Goal: Information Seeking & Learning: Learn about a topic

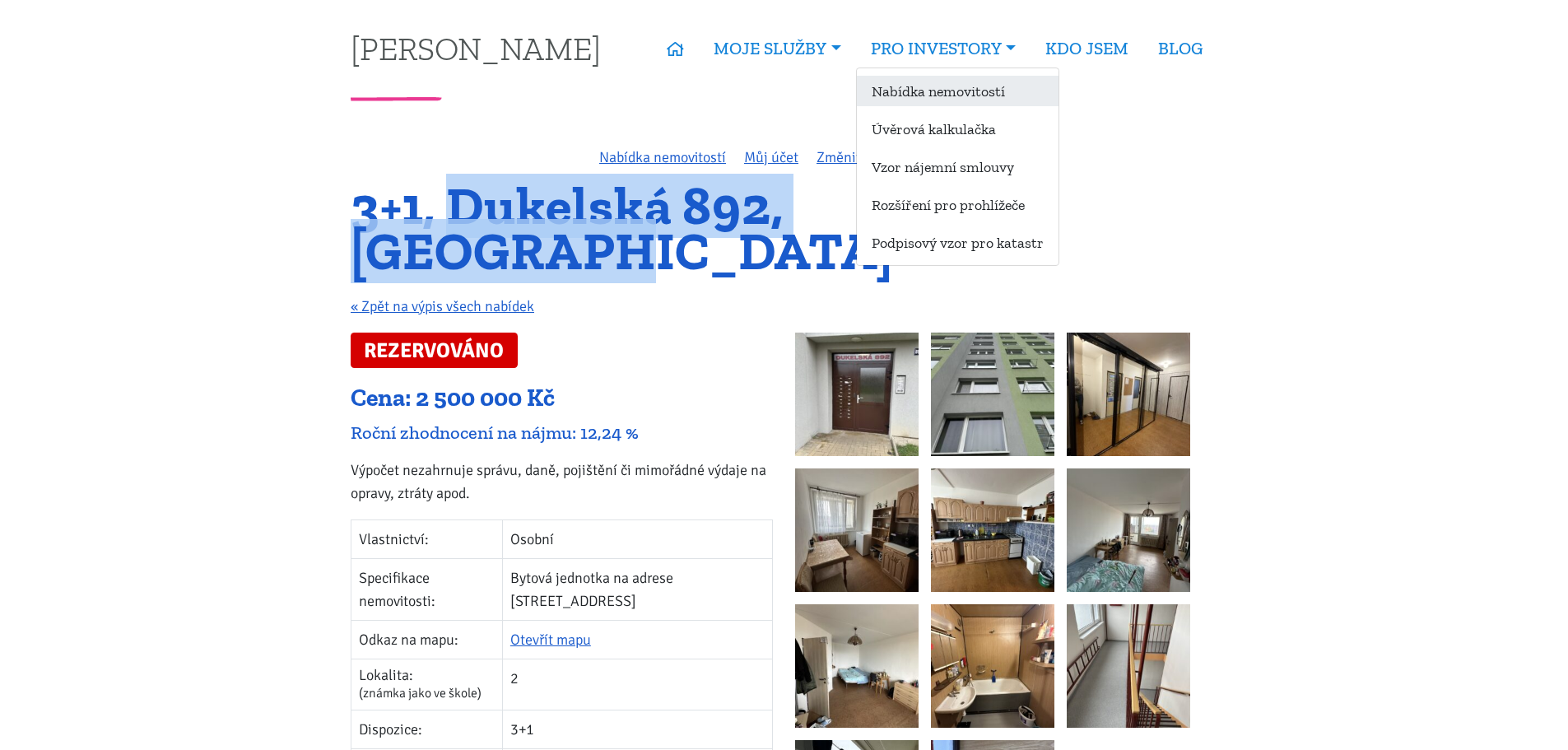
click at [934, 87] on link "Nabídka nemovitostí" at bounding box center [957, 91] width 202 height 30
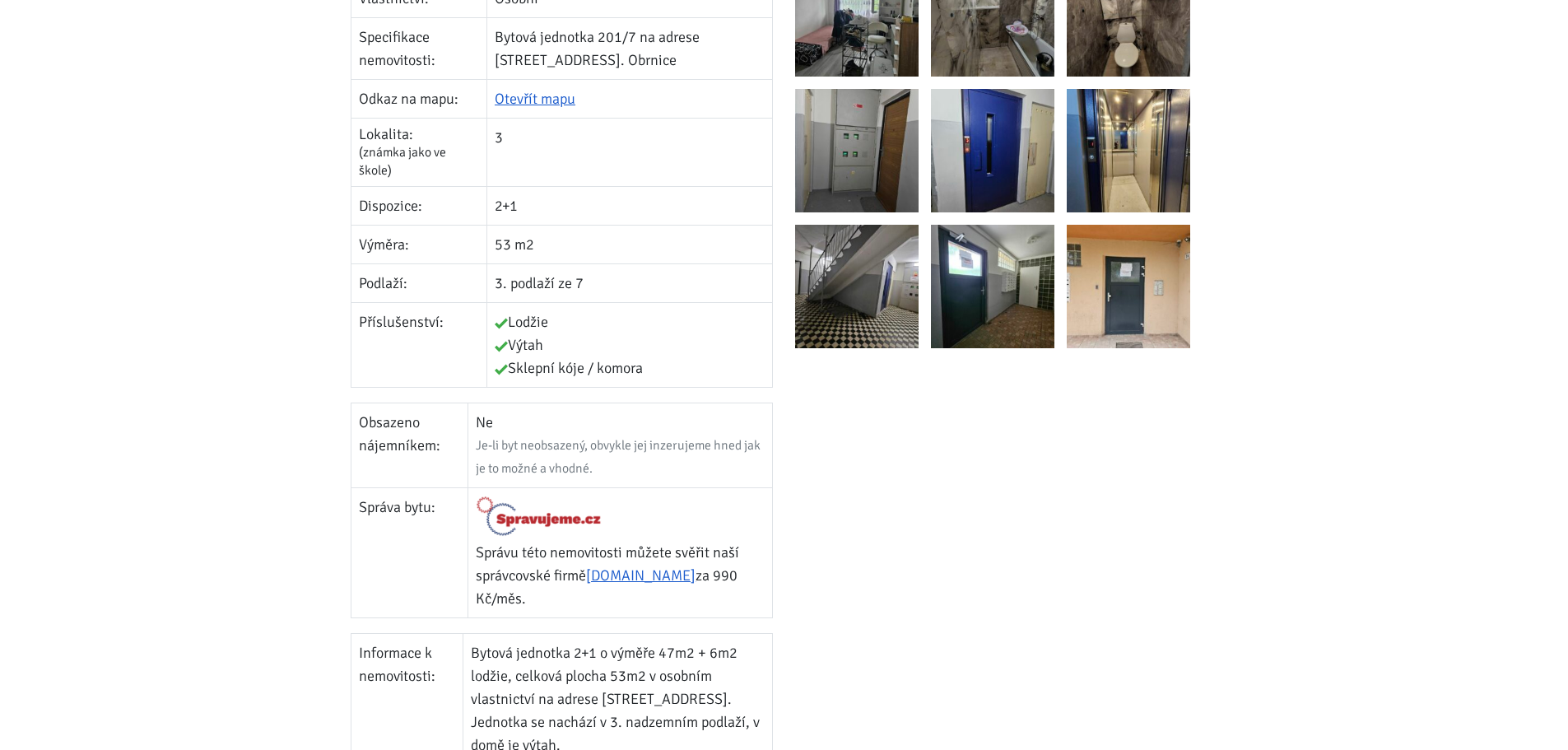
scroll to position [247, 0]
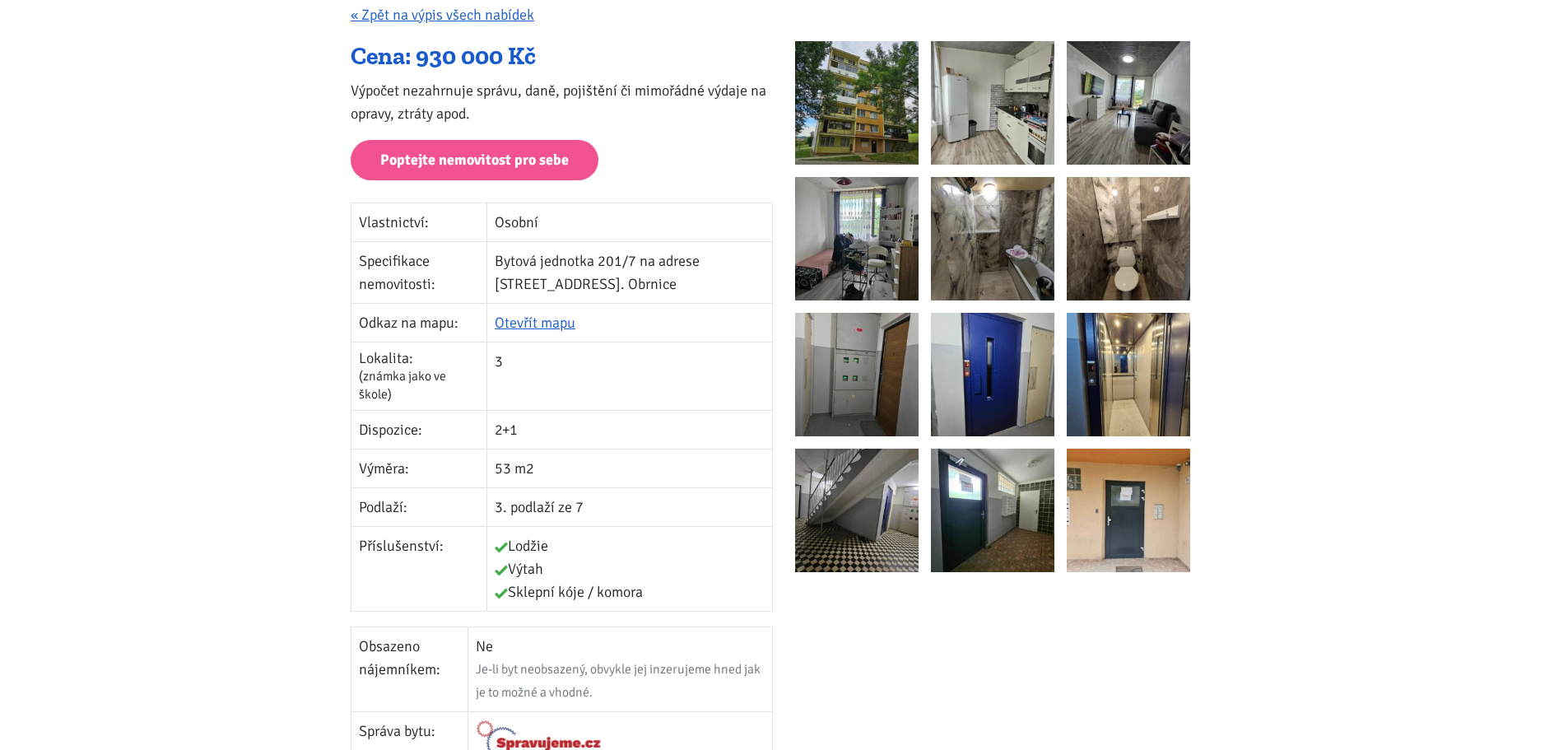
click at [889, 76] on img at bounding box center [856, 103] width 124 height 124
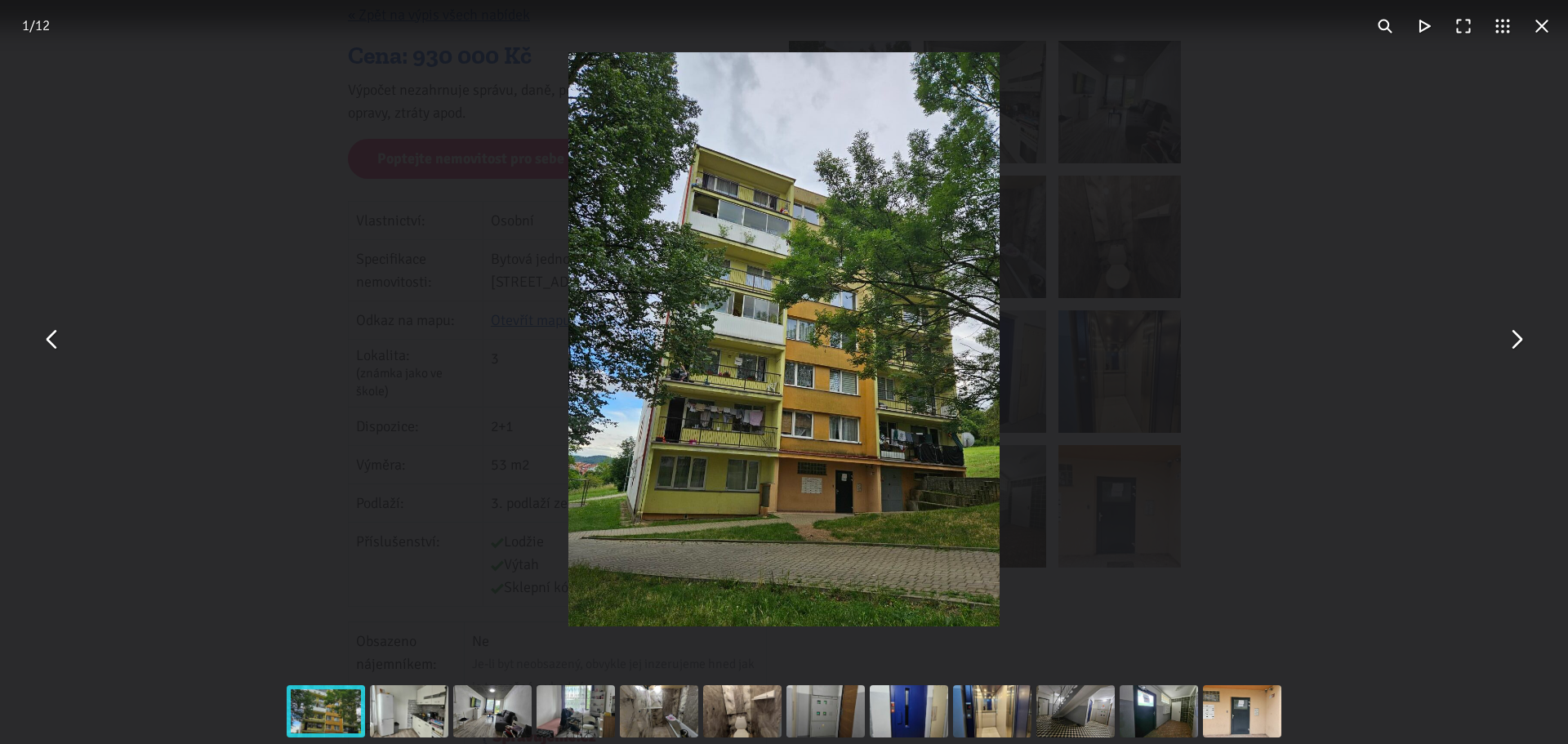
click at [1531, 365] on div "You can close this modal content with the ESC key" at bounding box center [784, 339] width 1568 height 679
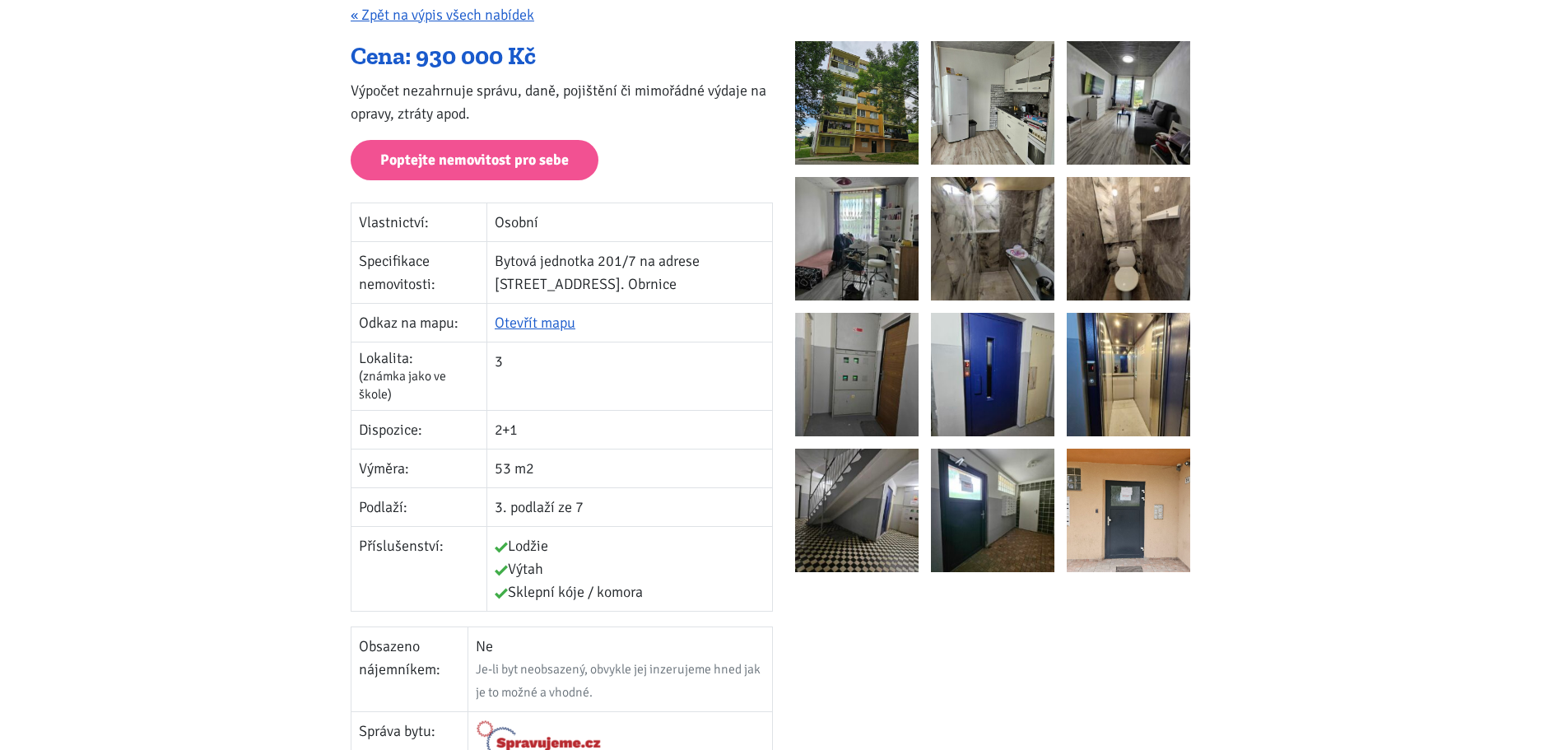
click at [991, 265] on img at bounding box center [992, 239] width 124 height 124
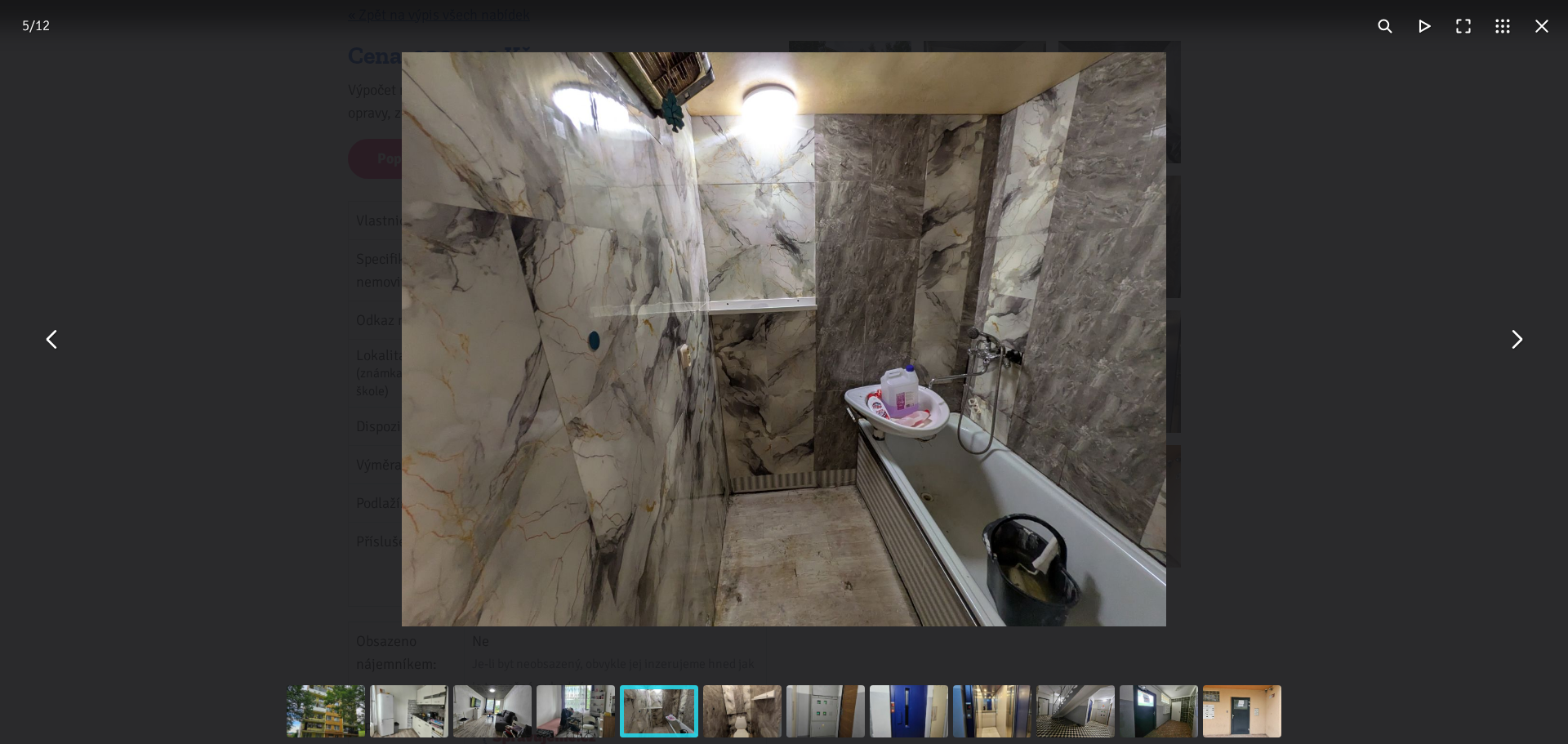
click at [1515, 350] on button "You can close this modal content with the ESC key" at bounding box center [1516, 340] width 39 height 39
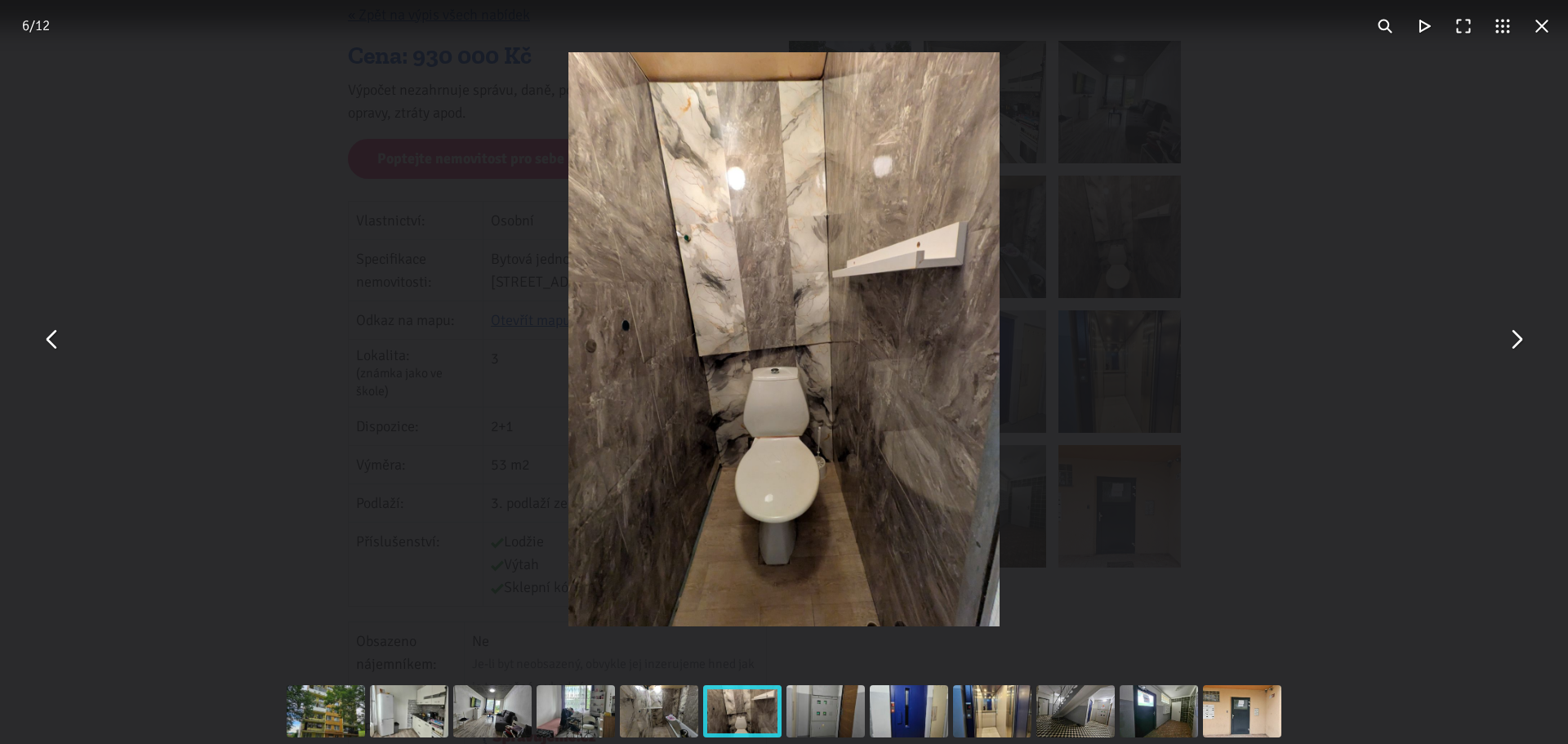
click at [1515, 350] on button "You can close this modal content with the ESC key" at bounding box center [1516, 340] width 39 height 39
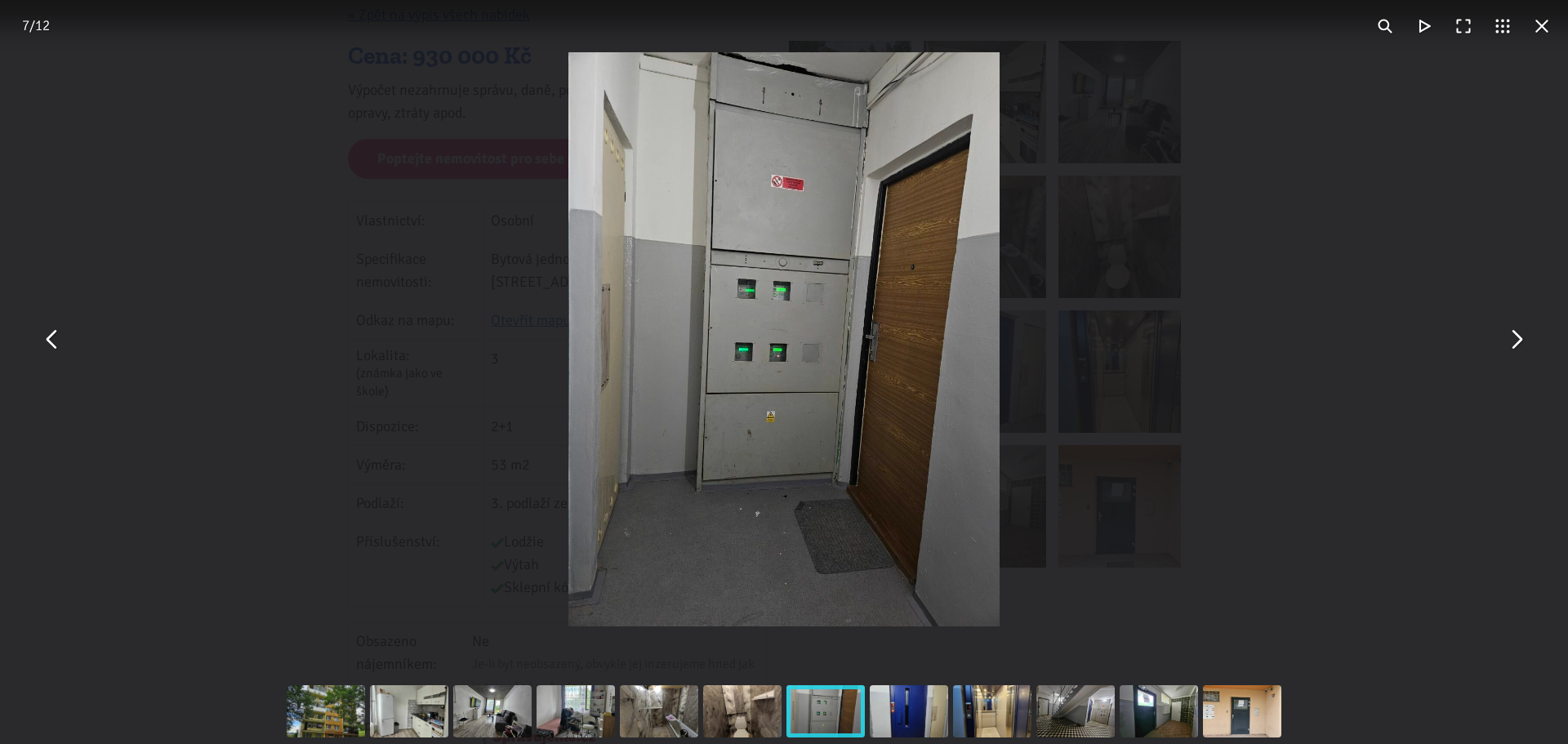
click at [1515, 350] on button "You can close this modal content with the ESC key" at bounding box center [1516, 340] width 39 height 39
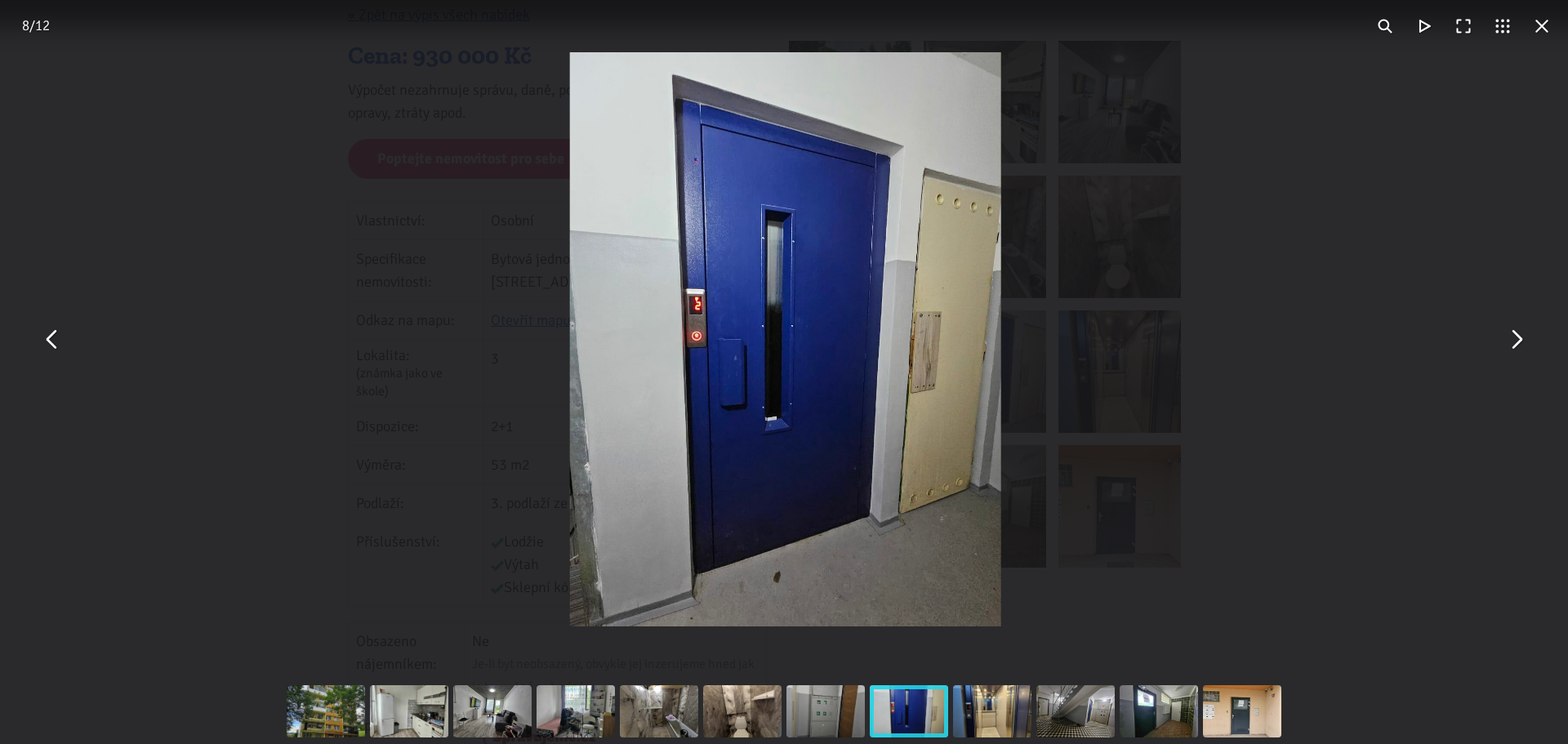
click at [1515, 350] on button "You can close this modal content with the ESC key" at bounding box center [1516, 340] width 39 height 39
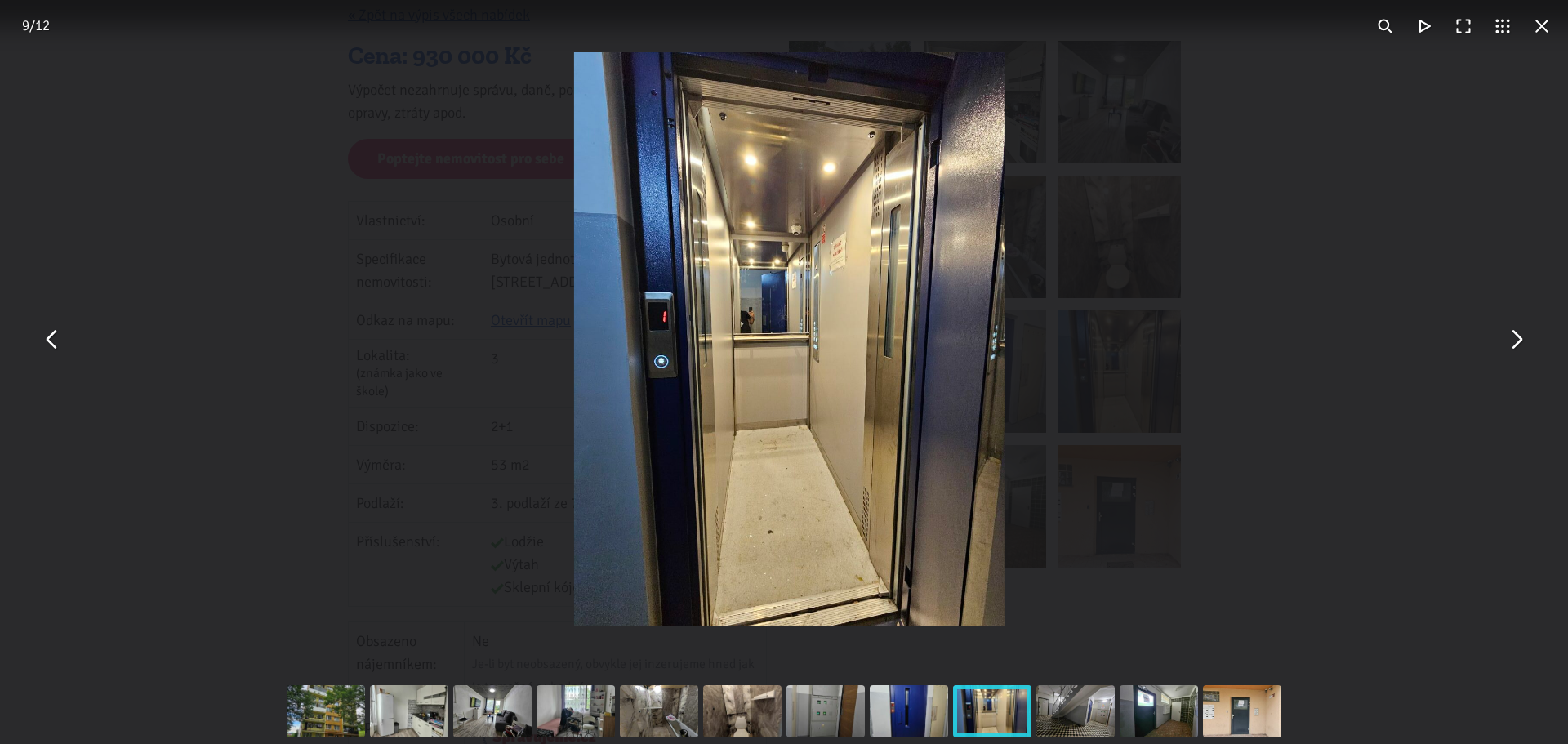
click at [1515, 350] on button "You can close this modal content with the ESC key" at bounding box center [1516, 340] width 39 height 39
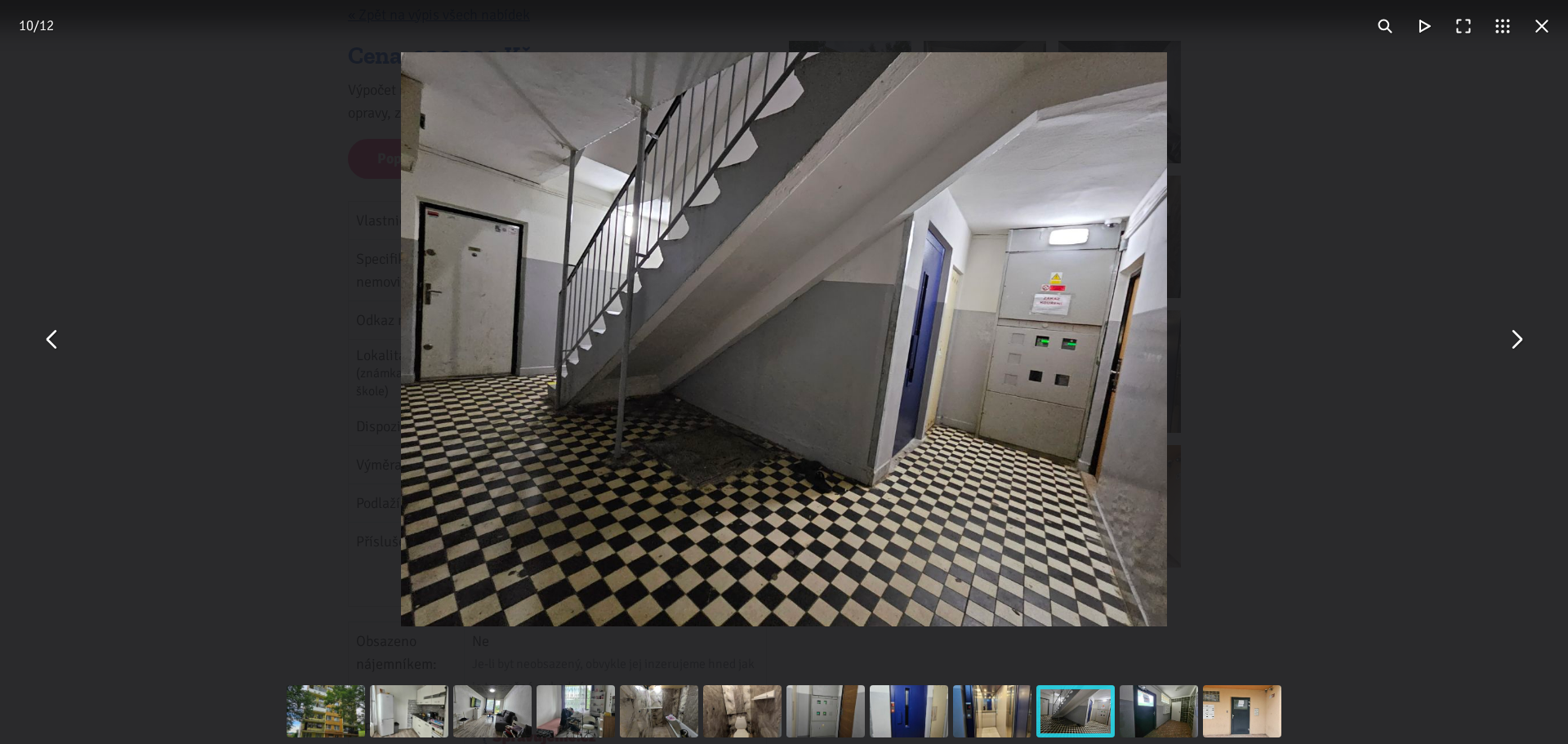
click at [1515, 350] on button "You can close this modal content with the ESC key" at bounding box center [1516, 340] width 39 height 39
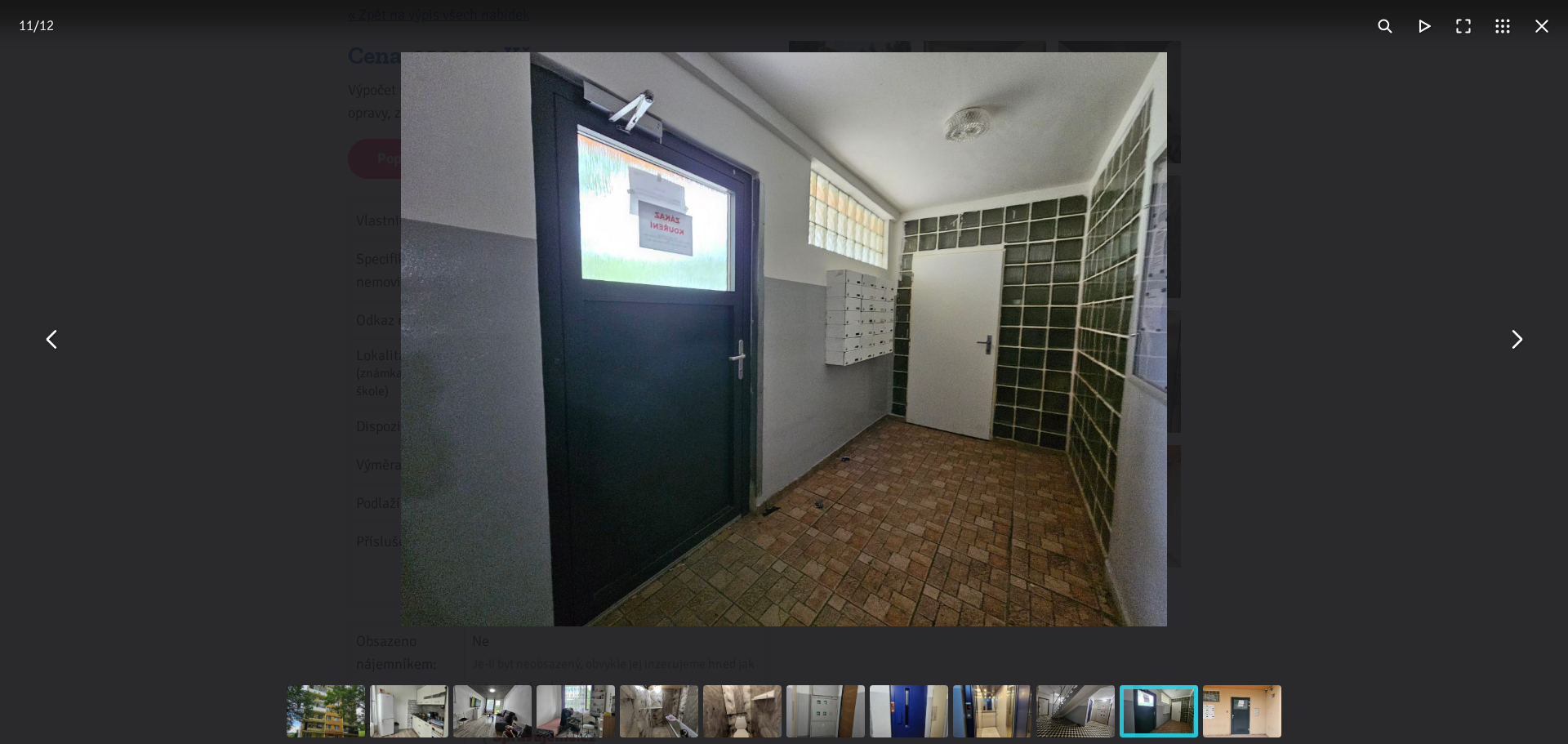
click at [1515, 350] on button "You can close this modal content with the ESC key" at bounding box center [1516, 340] width 39 height 39
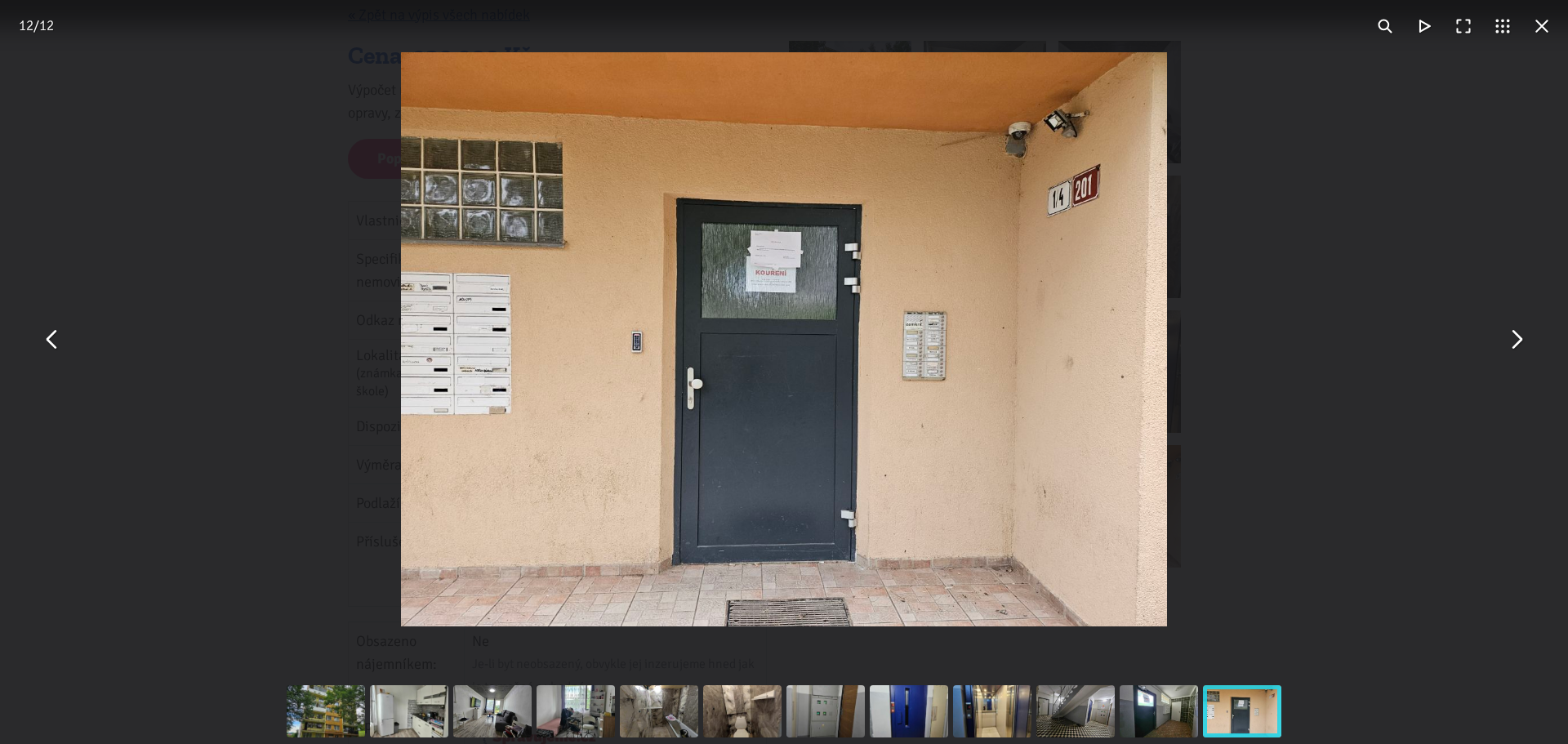
click at [1515, 350] on button "You can close this modal content with the ESC key" at bounding box center [1516, 340] width 39 height 39
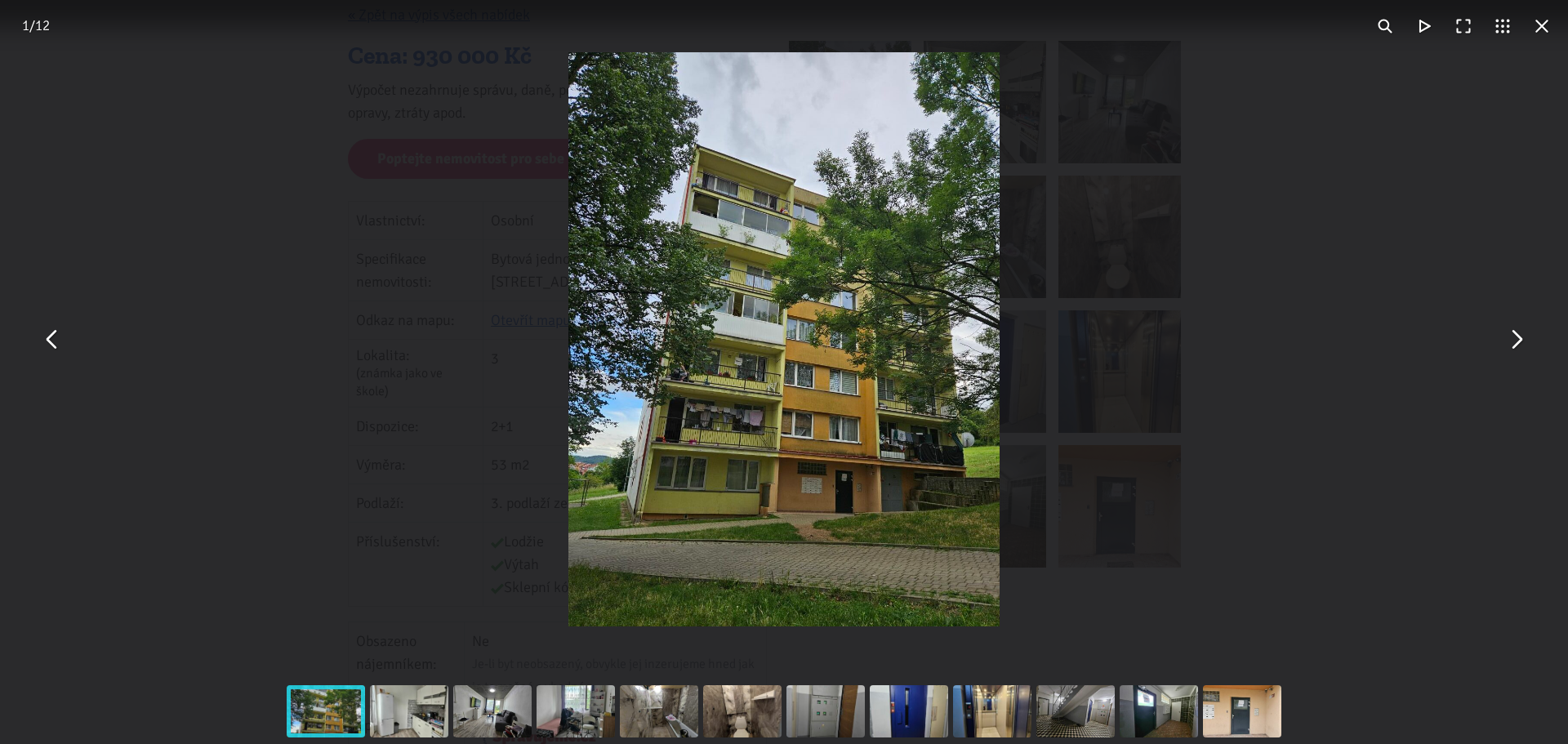
click at [1545, 33] on button "You can close this modal content with the ESC key" at bounding box center [1542, 27] width 39 height 39
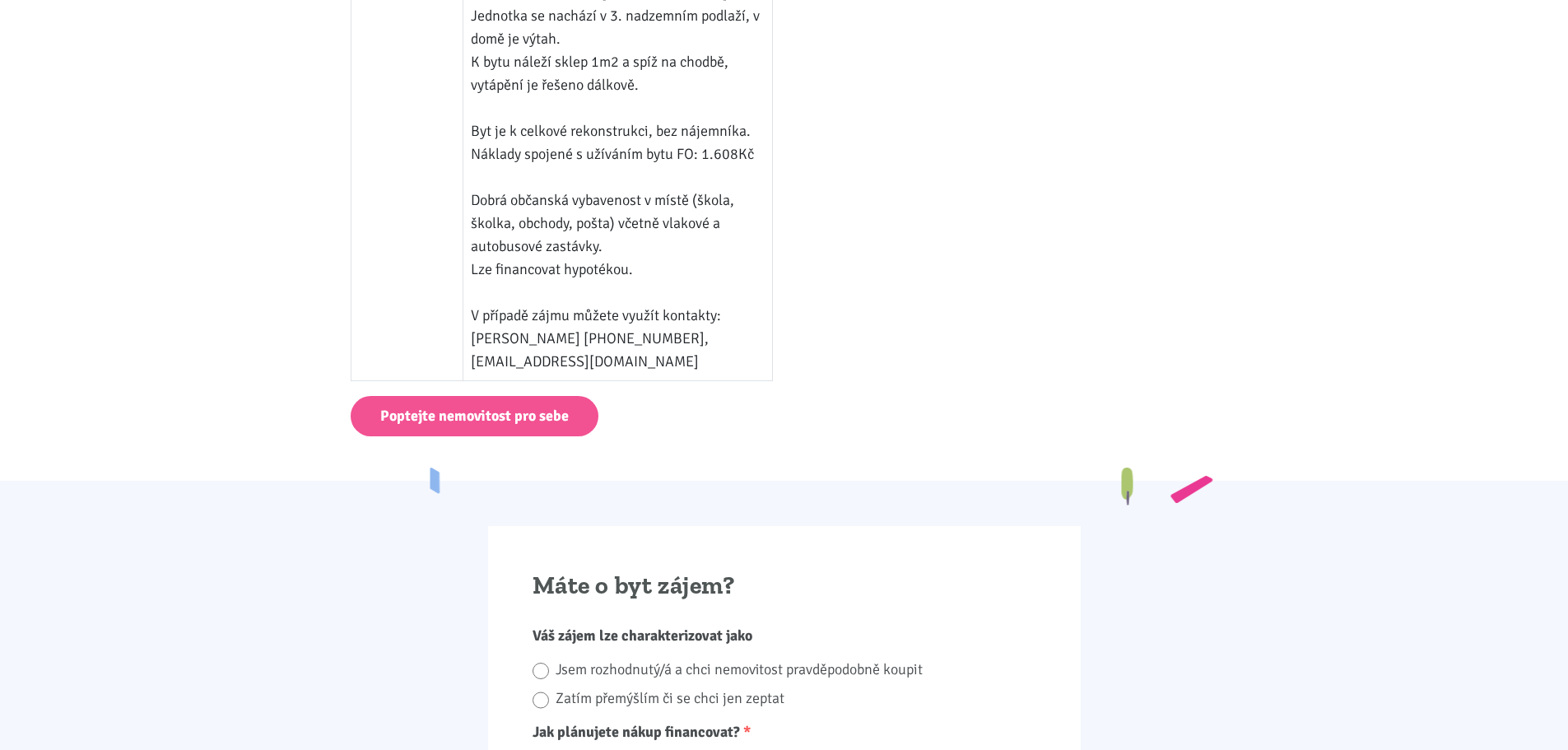
scroll to position [0, 0]
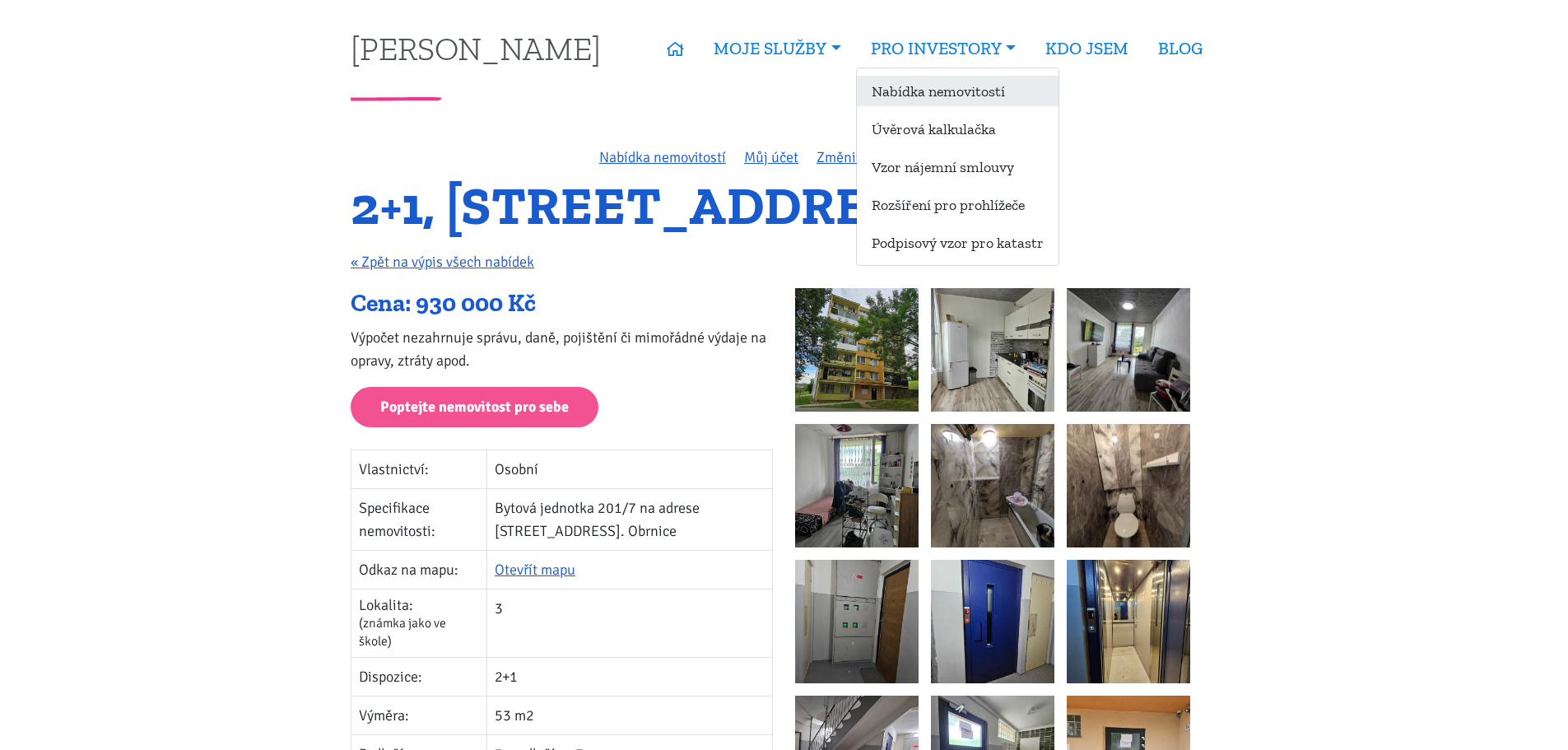
click at [923, 89] on link "Nabídka nemovitostí" at bounding box center [957, 91] width 202 height 30
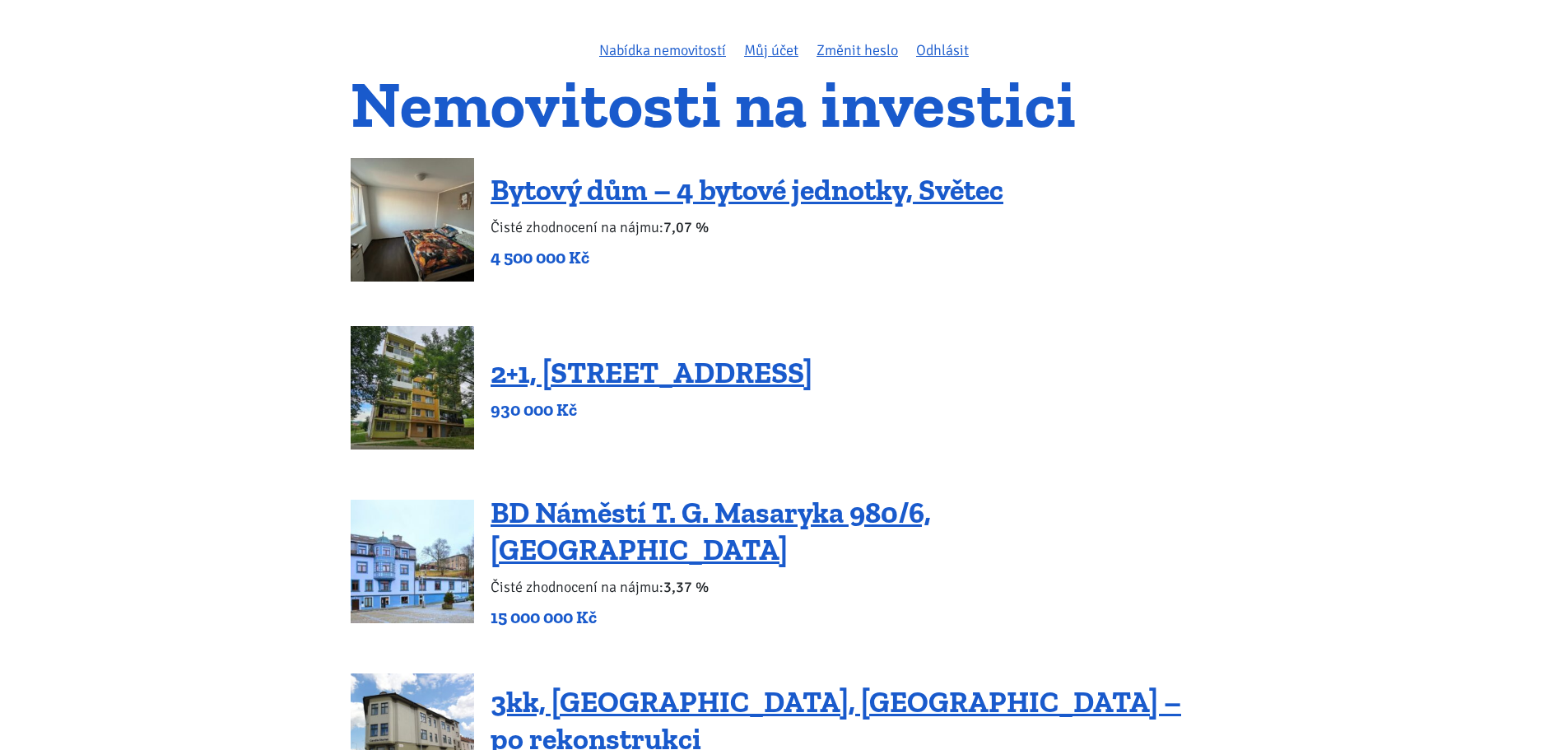
scroll to position [82, 0]
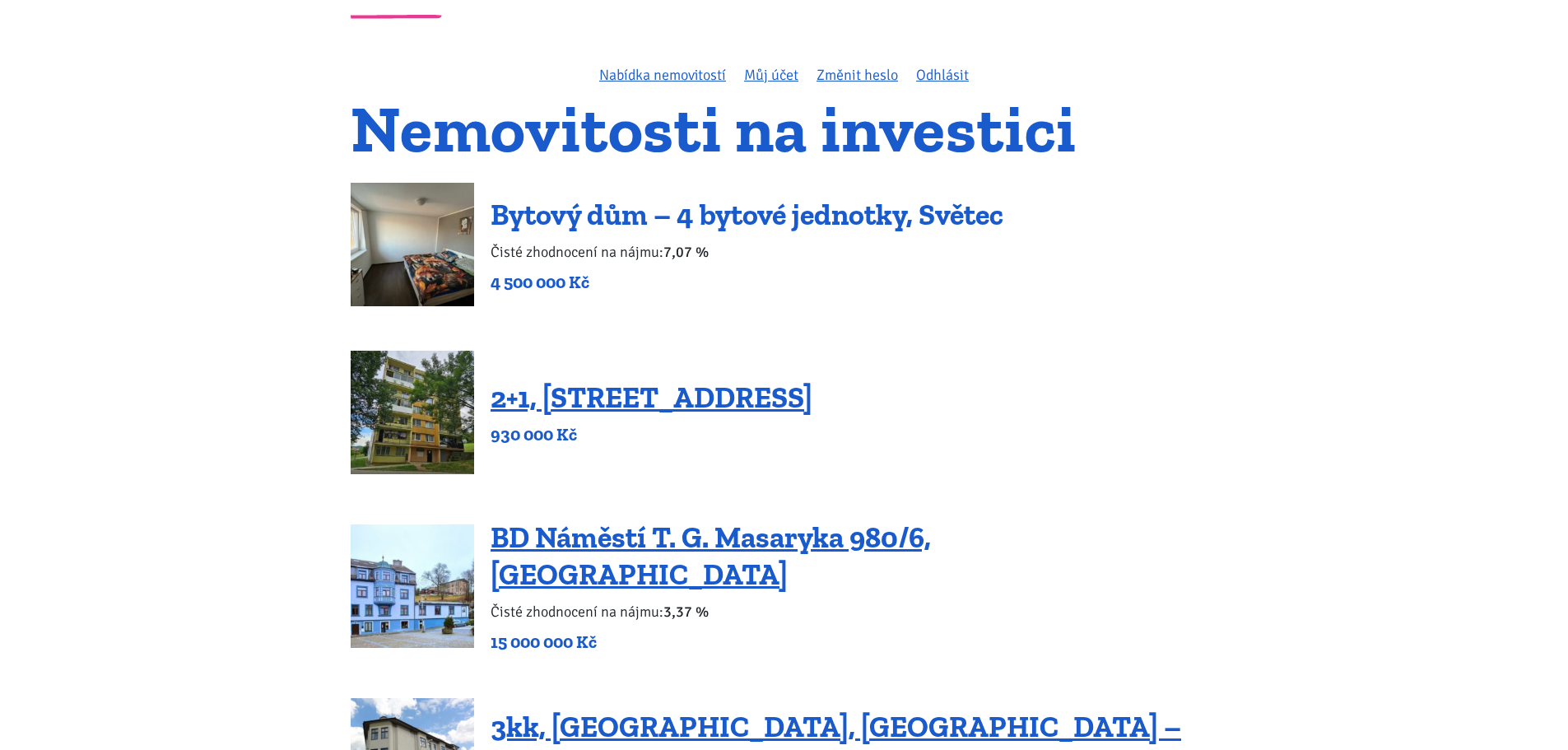
click at [592, 213] on link "Bytový dům – 4 bytové jednotky, Světec" at bounding box center [746, 214] width 513 height 35
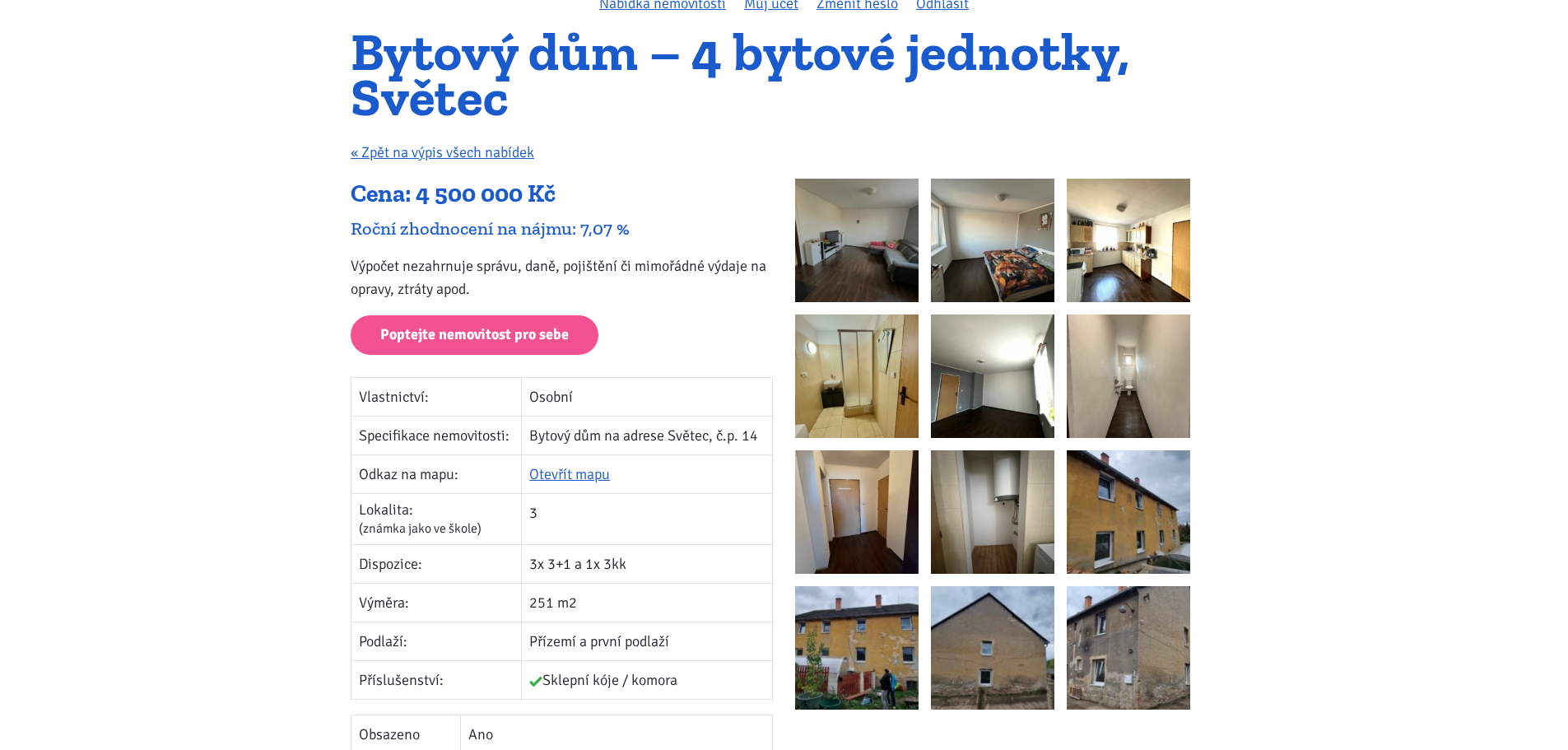
scroll to position [82, 0]
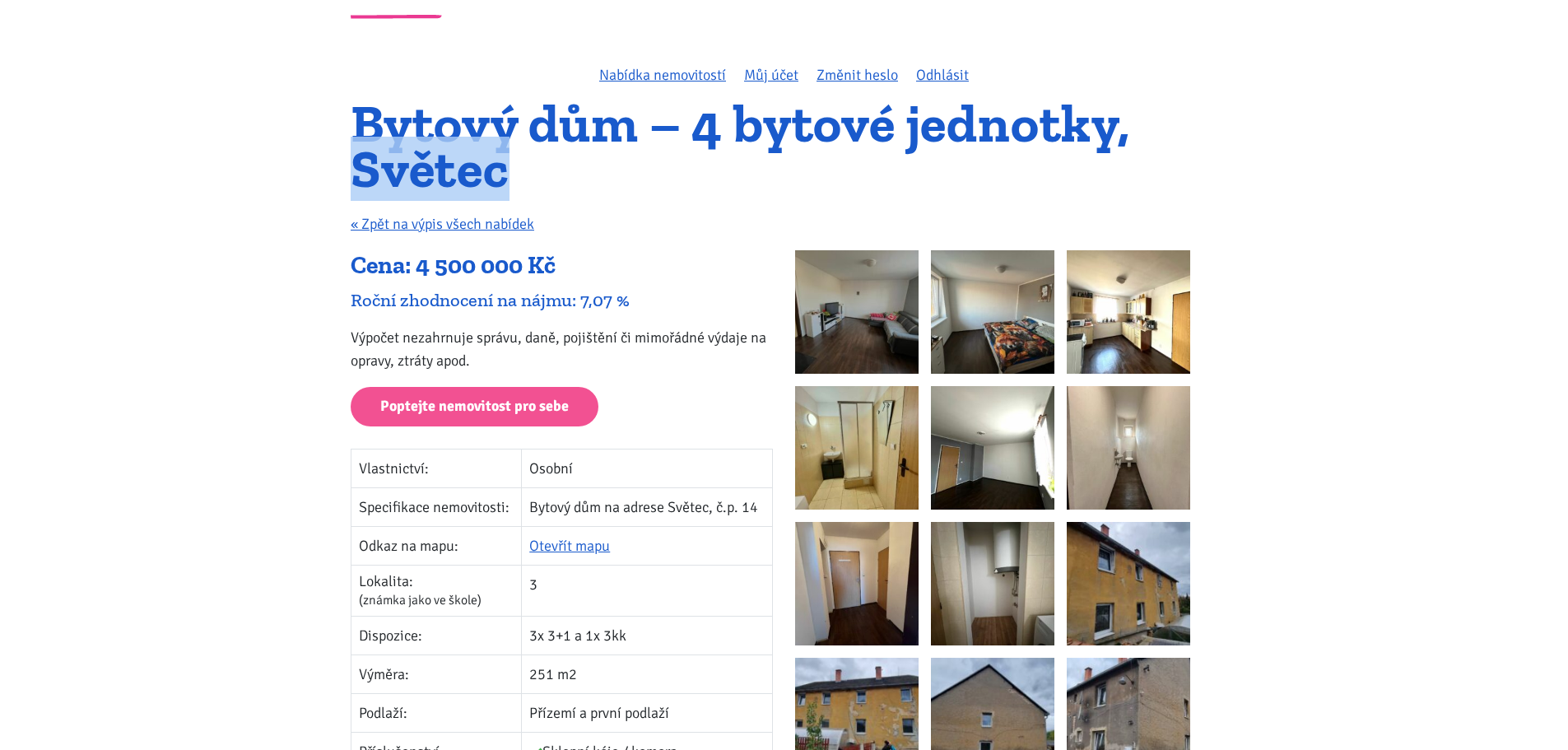
drag, startPoint x: 513, startPoint y: 176, endPoint x: 361, endPoint y: 178, distance: 152.0
click at [361, 178] on h1 "Bytový dům – 4 bytové jednotky, Světec" at bounding box center [784, 146] width 867 height 90
copy h1 "Světec"
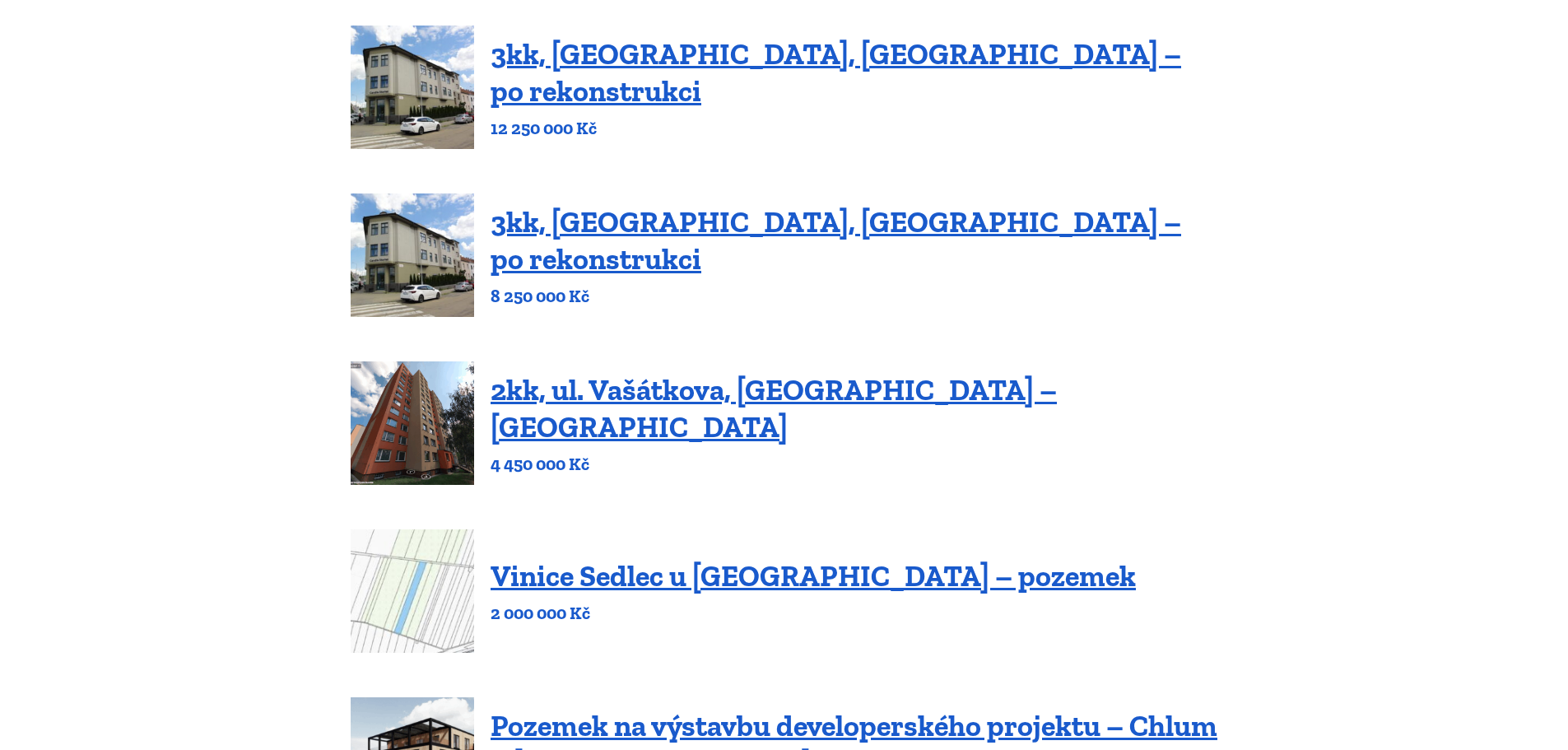
scroll to position [8, 0]
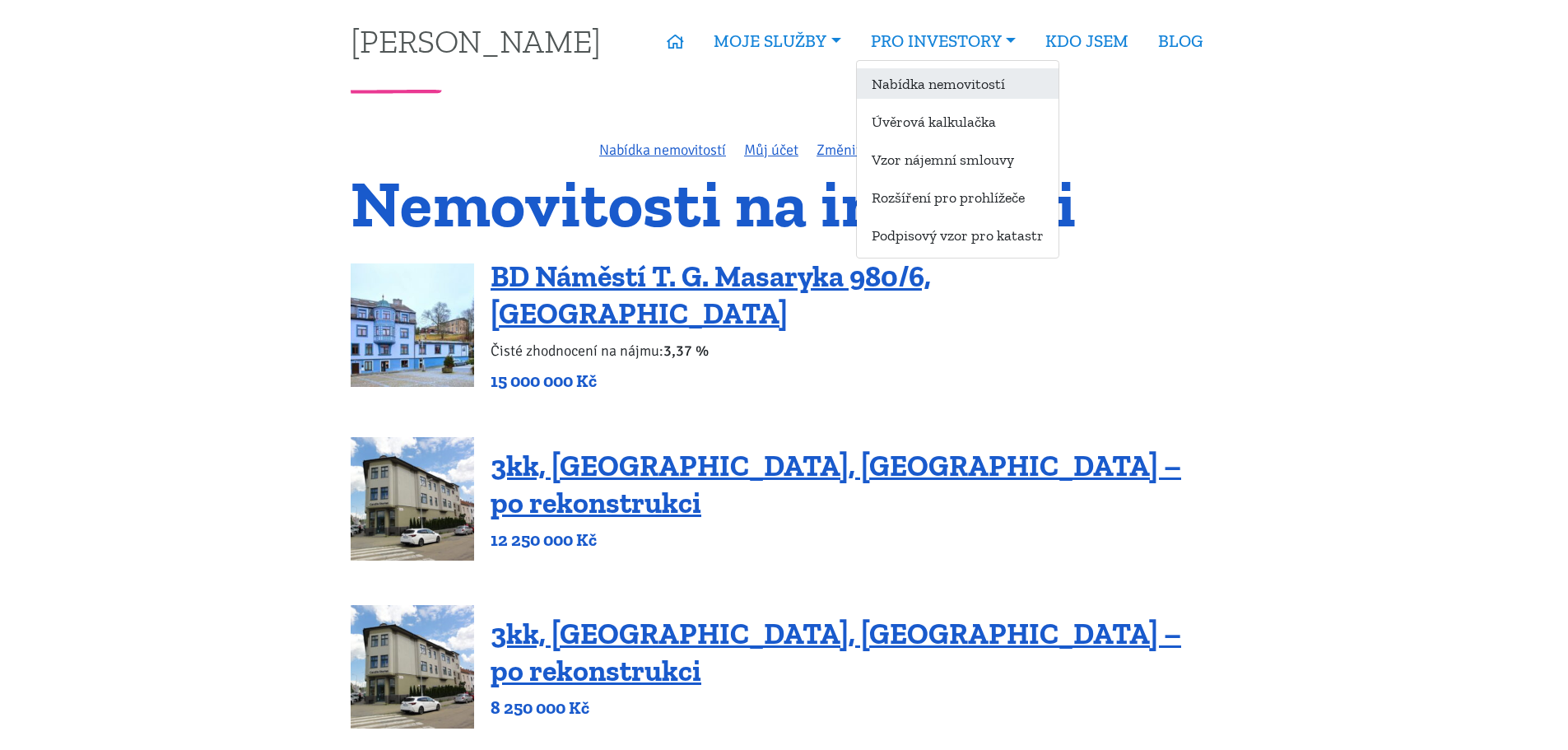
click at [931, 77] on link "Nabídka nemovitostí" at bounding box center [957, 83] width 202 height 30
